Goal: Task Accomplishment & Management: Manage account settings

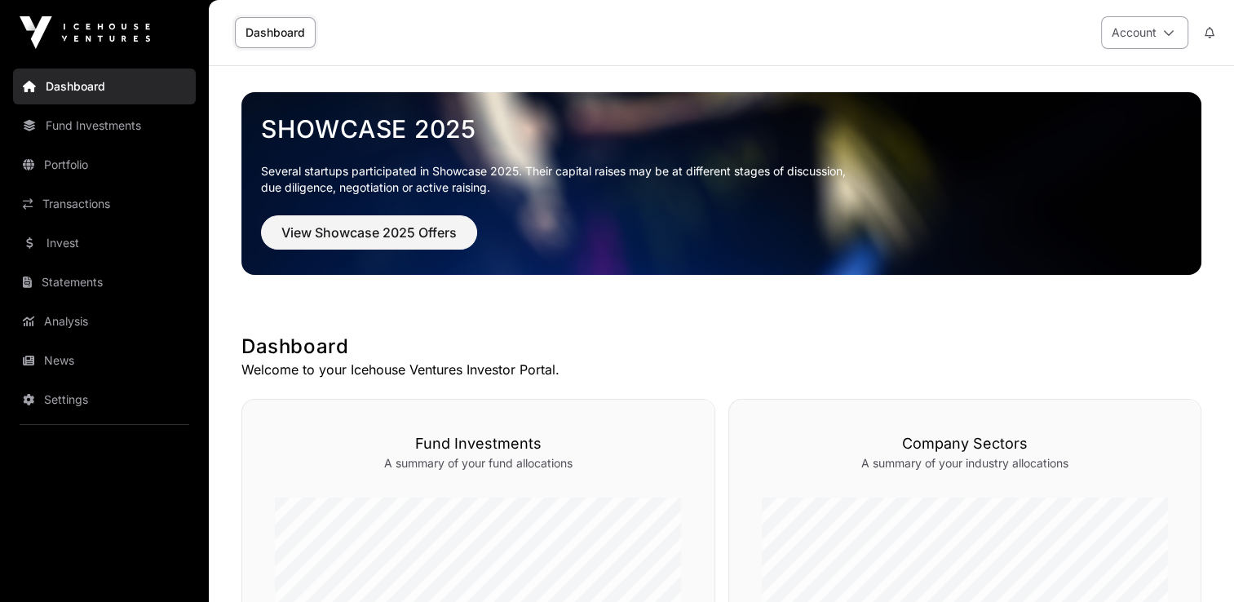
click at [1148, 34] on button "Account" at bounding box center [1144, 32] width 87 height 33
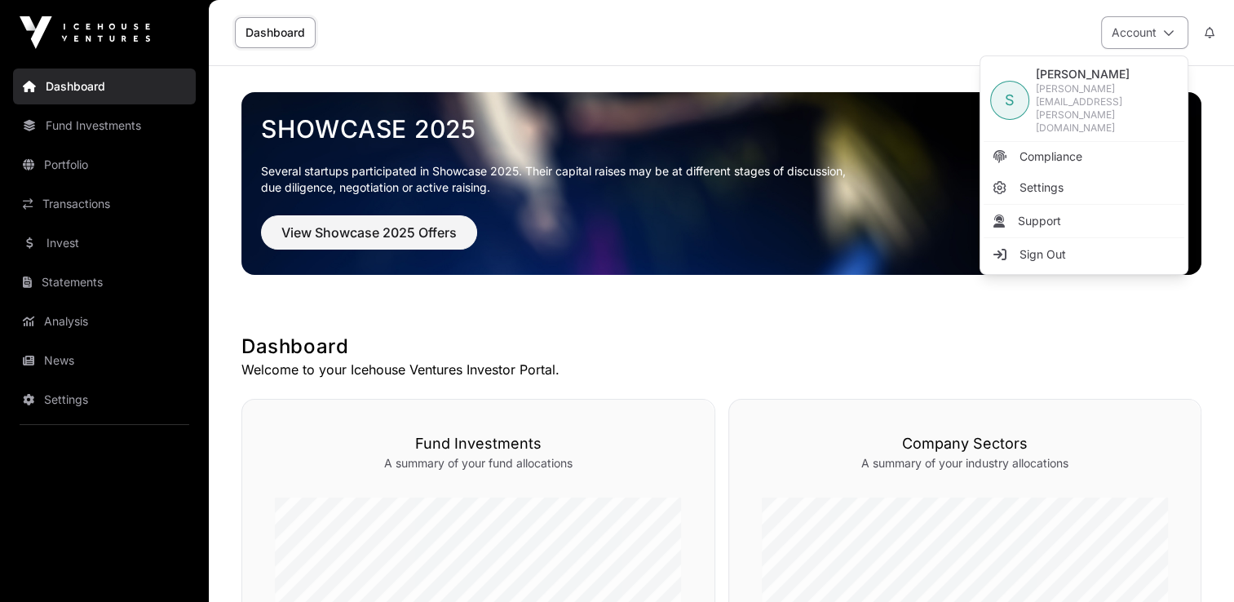
click at [1148, 34] on button "Account" at bounding box center [1144, 32] width 87 height 33
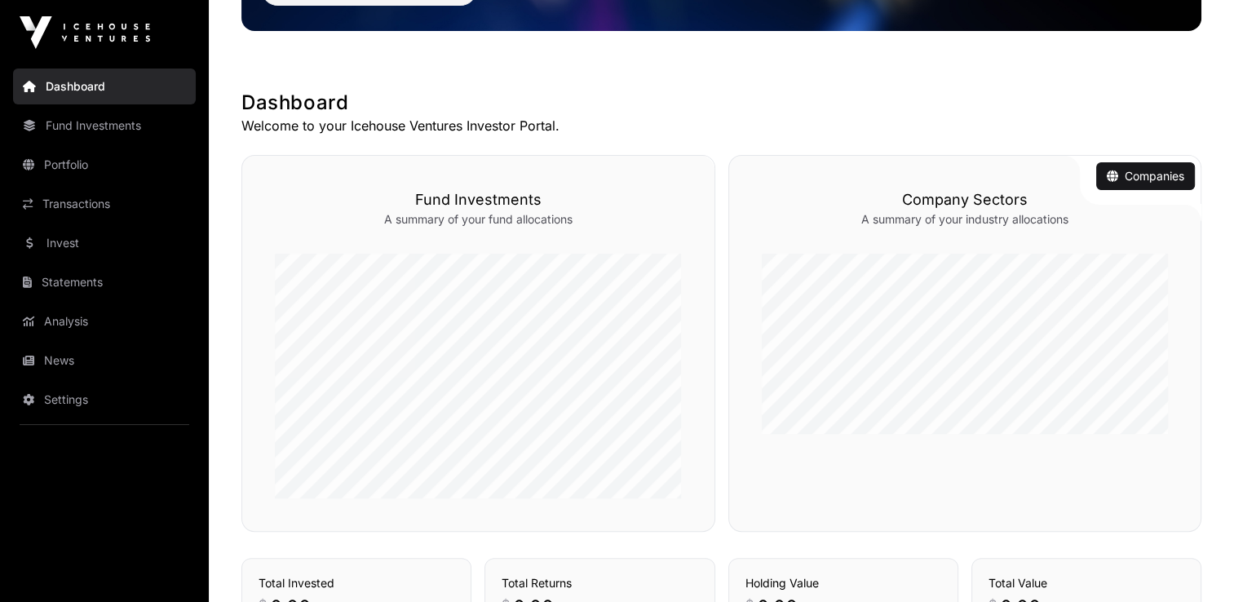
scroll to position [245, 0]
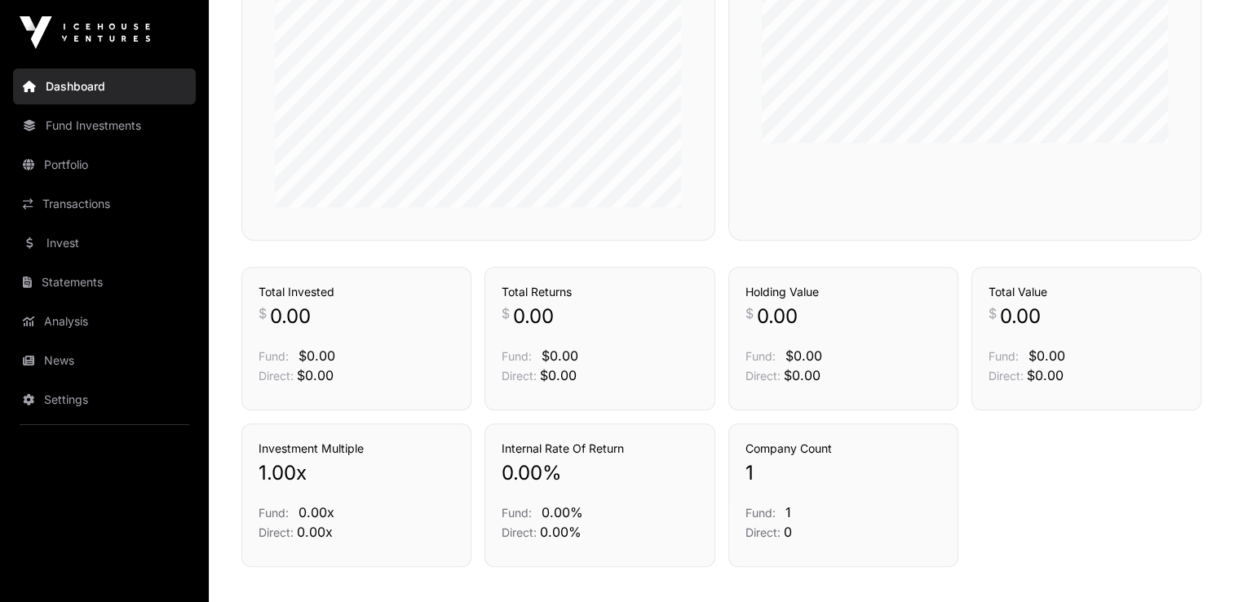
scroll to position [571, 0]
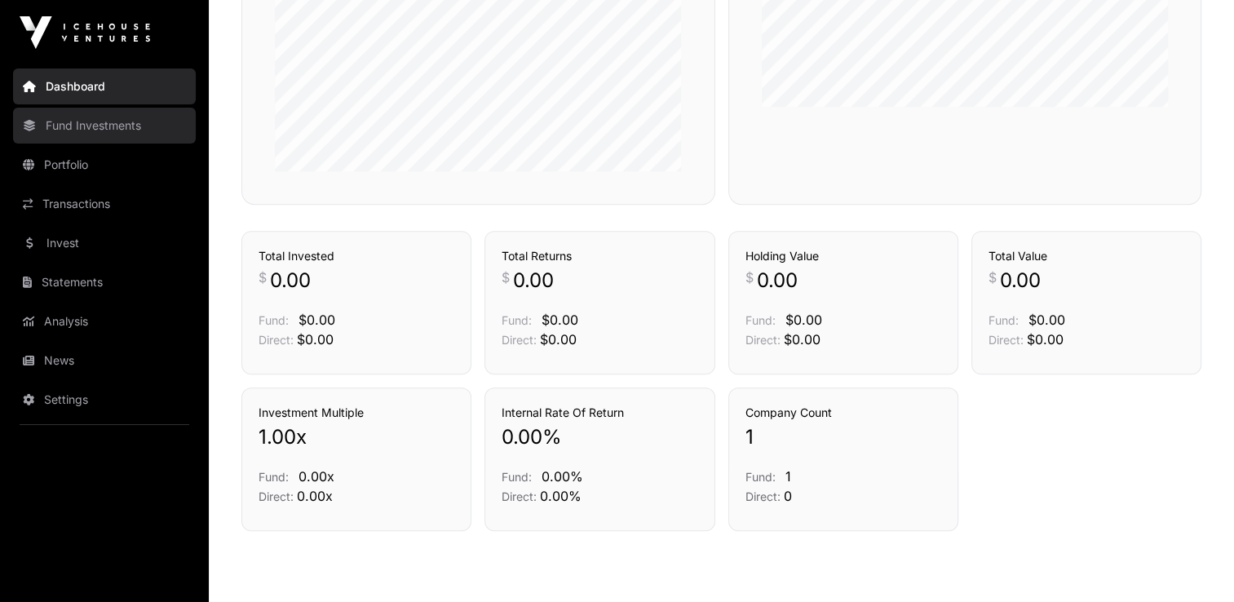
click at [88, 132] on link "Fund Investments" at bounding box center [104, 126] width 183 height 36
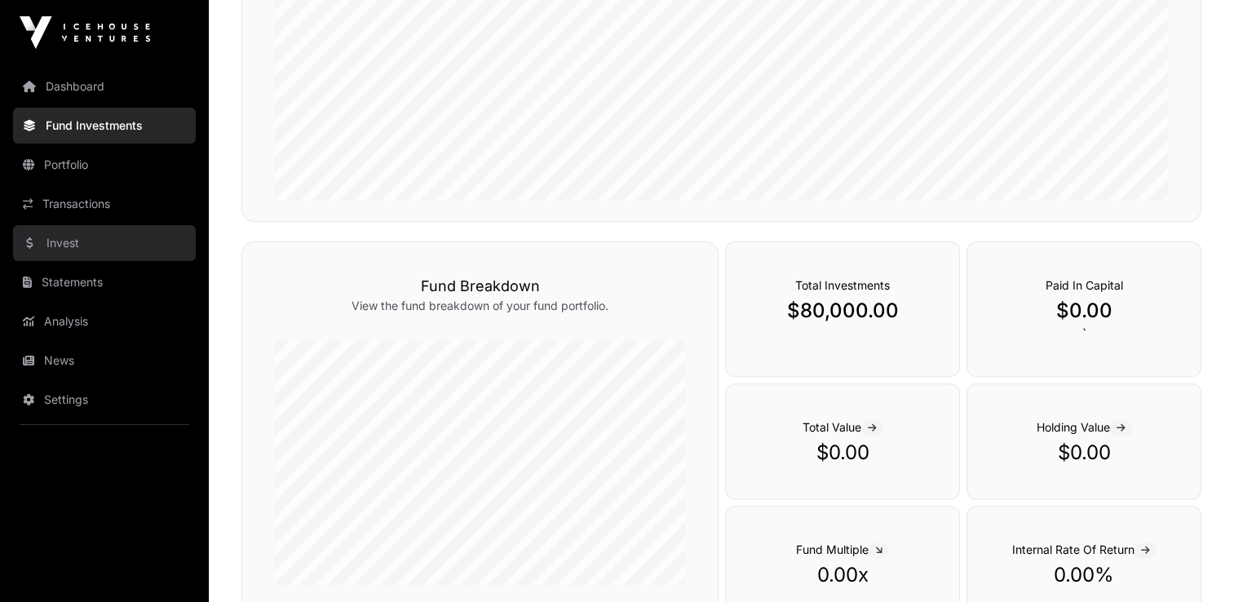
scroll to position [408, 0]
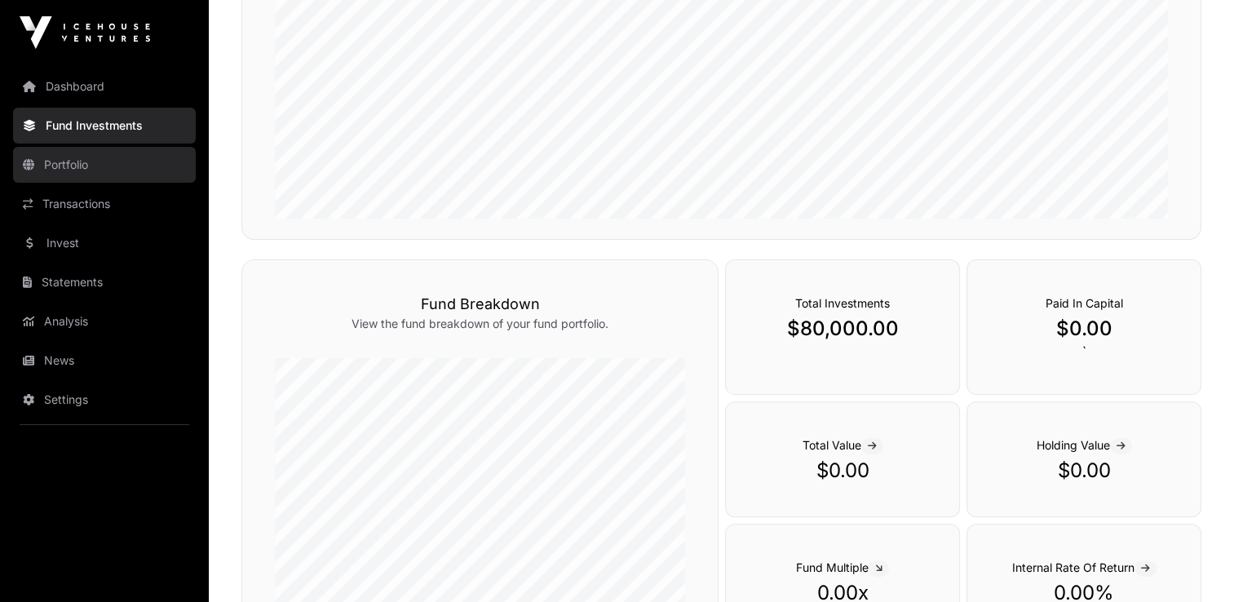
click at [68, 174] on link "Portfolio" at bounding box center [104, 165] width 183 height 36
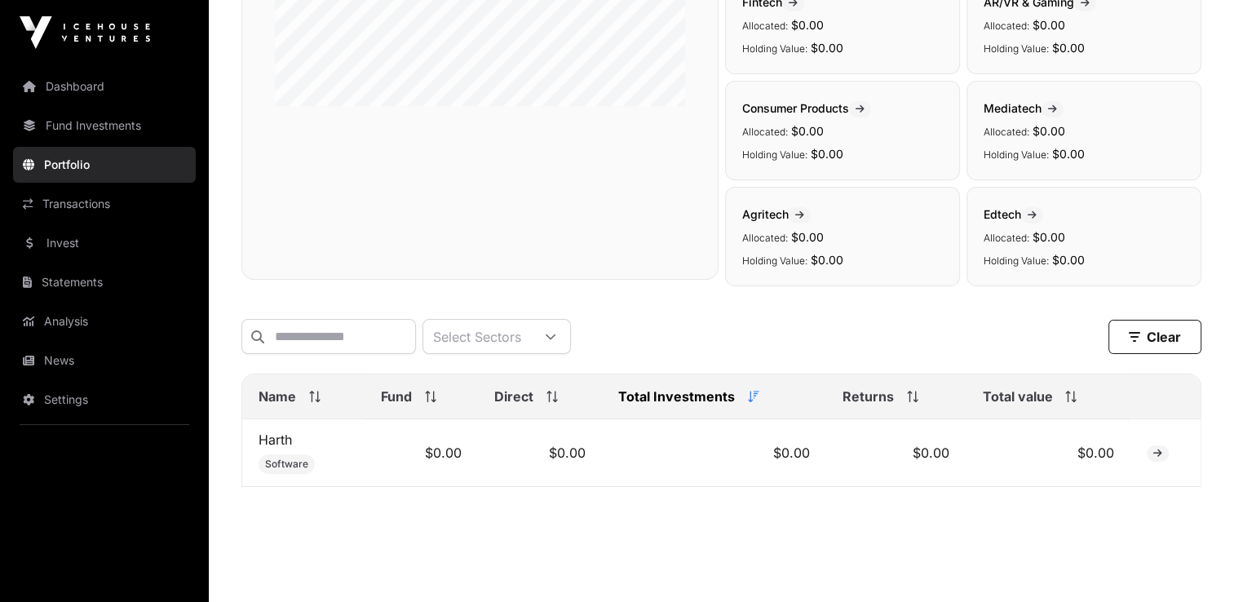
scroll to position [408, 0]
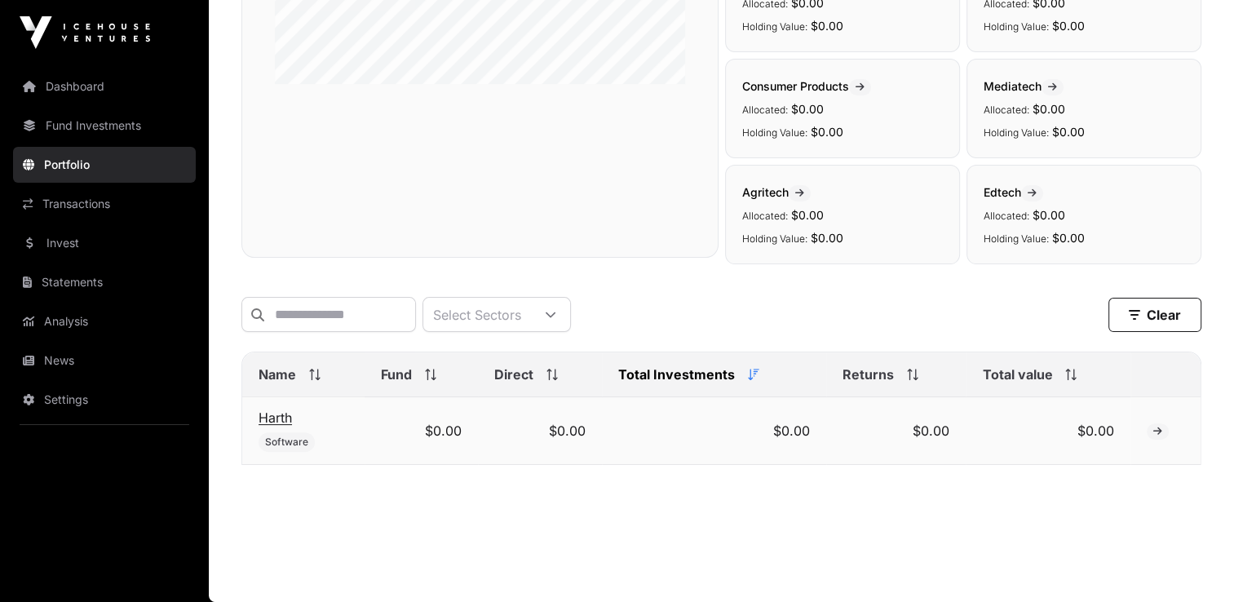
click at [277, 422] on link "Harth" at bounding box center [275, 417] width 33 height 16
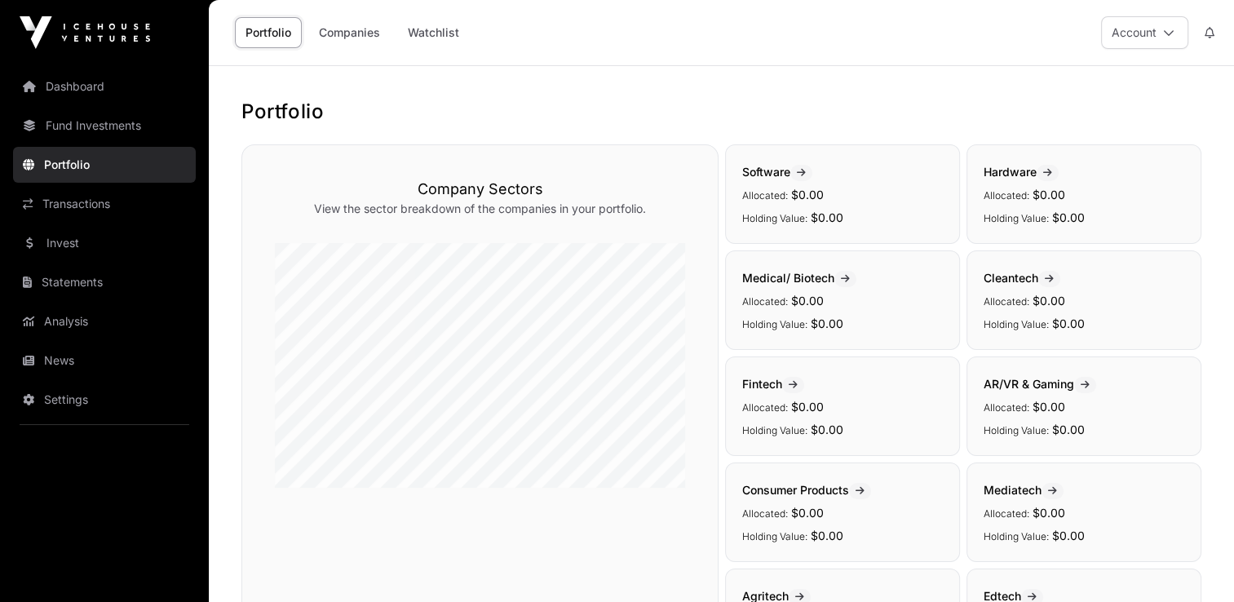
scroll to position [408, 0]
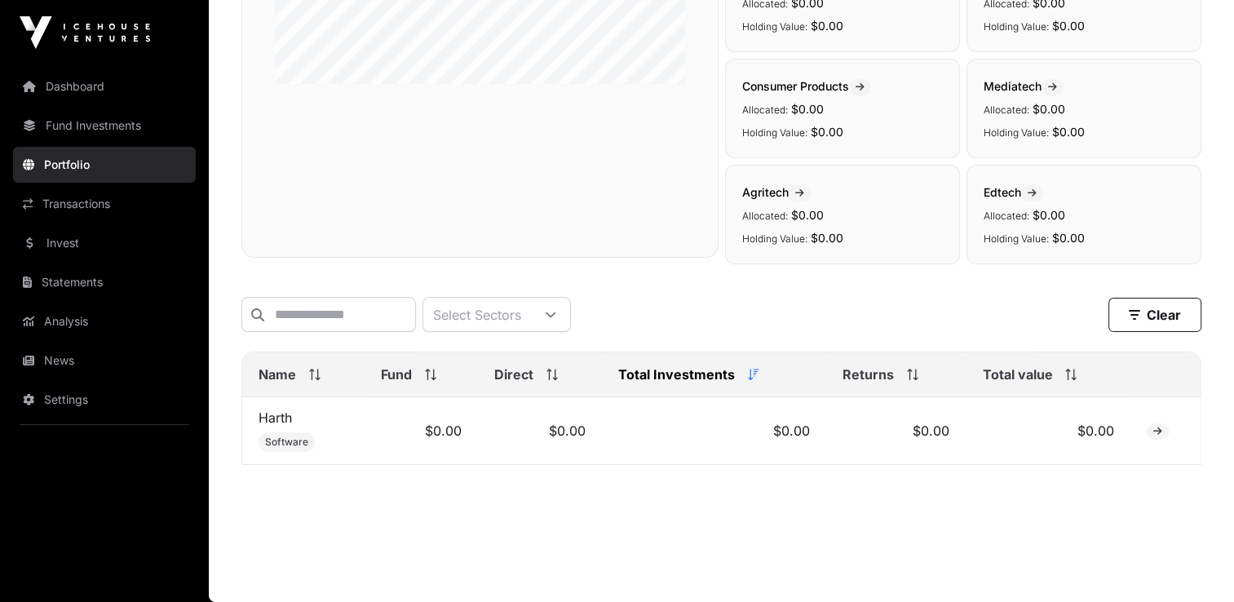
click at [114, 29] on img at bounding box center [85, 32] width 130 height 33
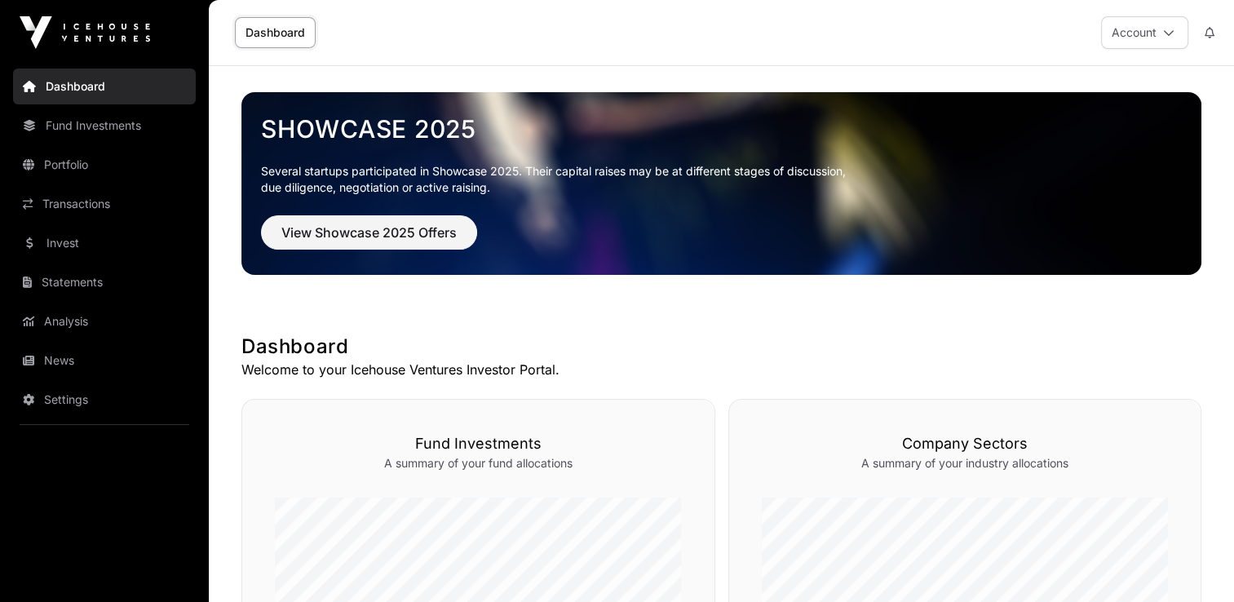
click at [96, 82] on link "Dashboard" at bounding box center [104, 87] width 183 height 36
click at [1143, 39] on button "Account" at bounding box center [1144, 32] width 87 height 33
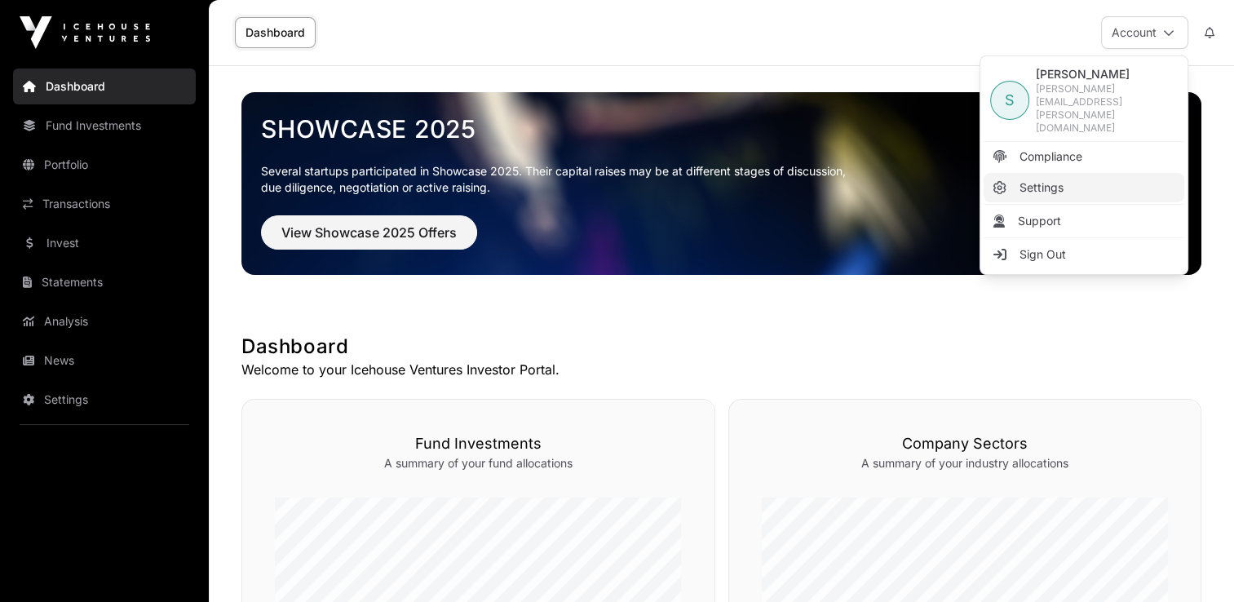
click at [1056, 179] on span "Settings" at bounding box center [1041, 187] width 44 height 16
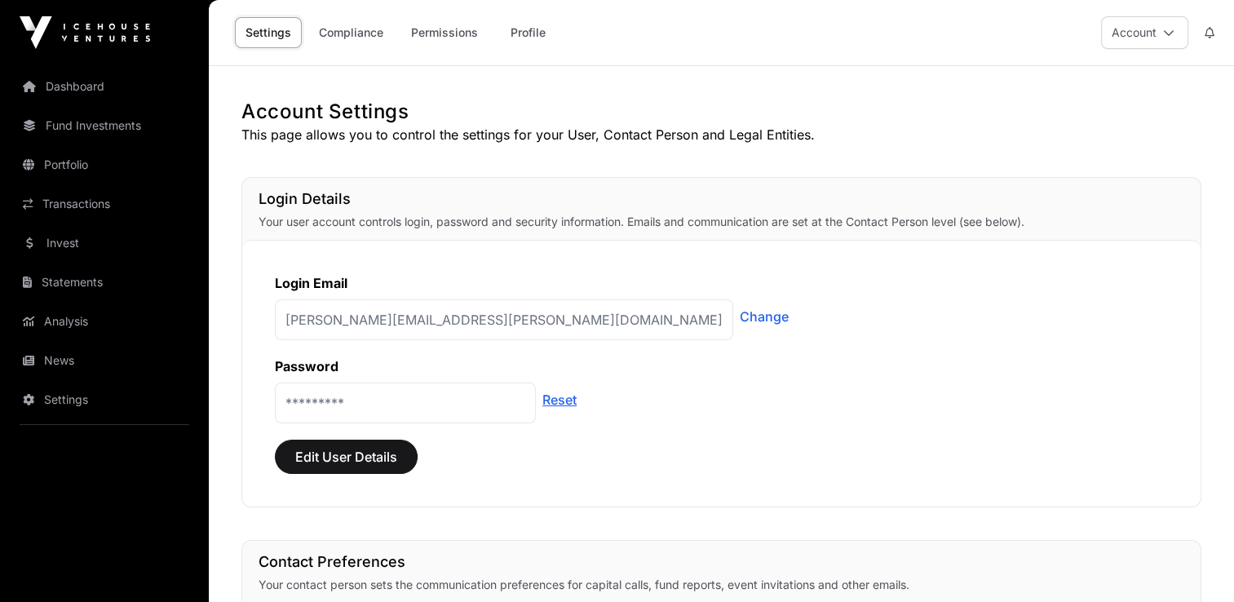
click at [561, 402] on link "Reset" at bounding box center [559, 400] width 34 height 20
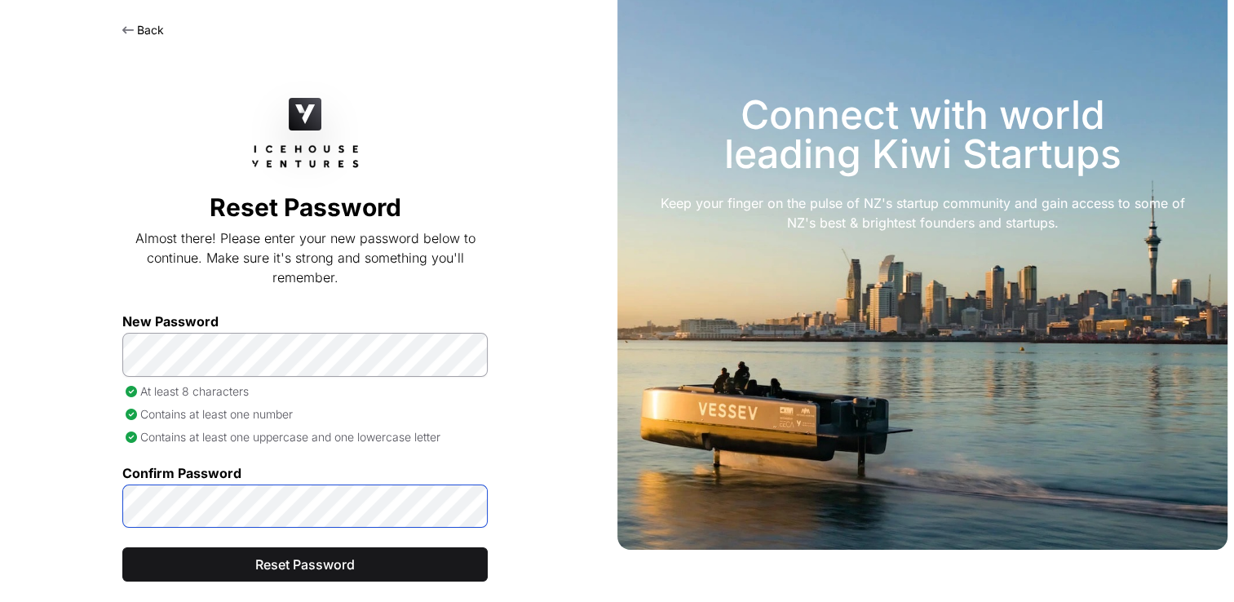
scroll to position [90, 0]
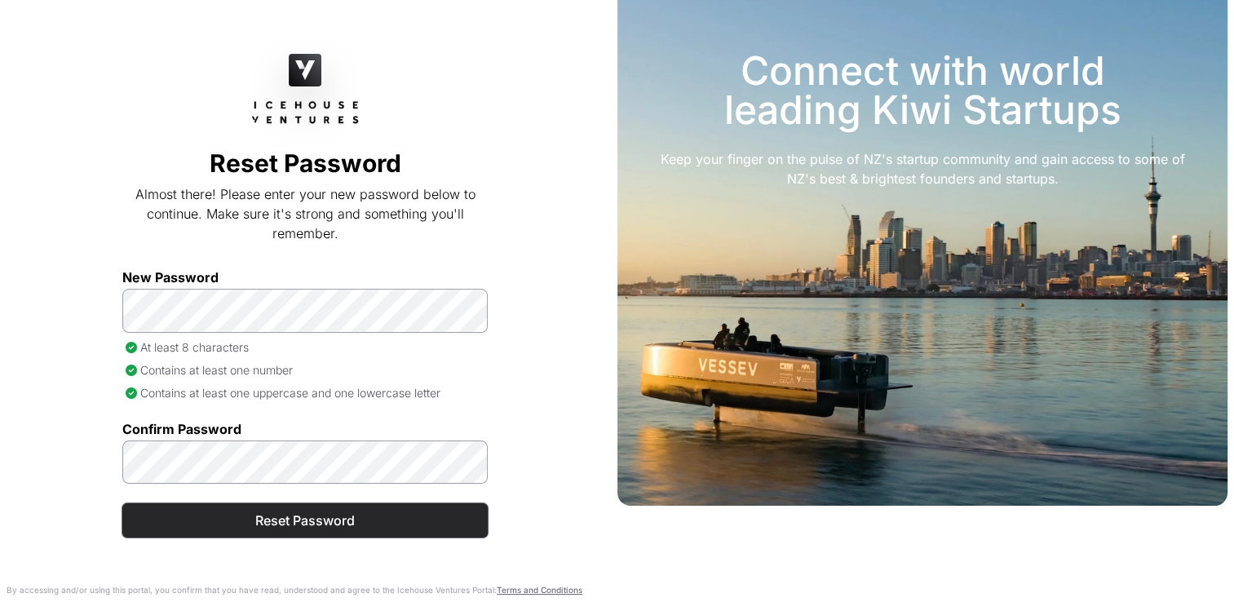
click at [297, 520] on span "Reset Password" at bounding box center [305, 521] width 325 height 20
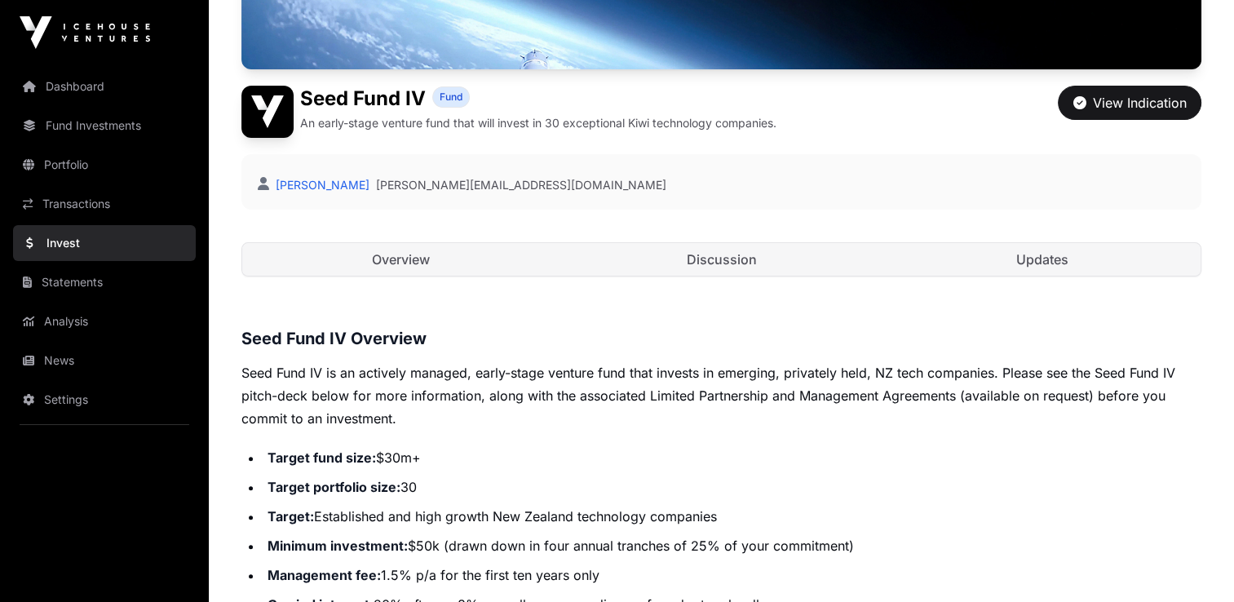
scroll to position [326, 0]
